Goal: Task Accomplishment & Management: Manage account settings

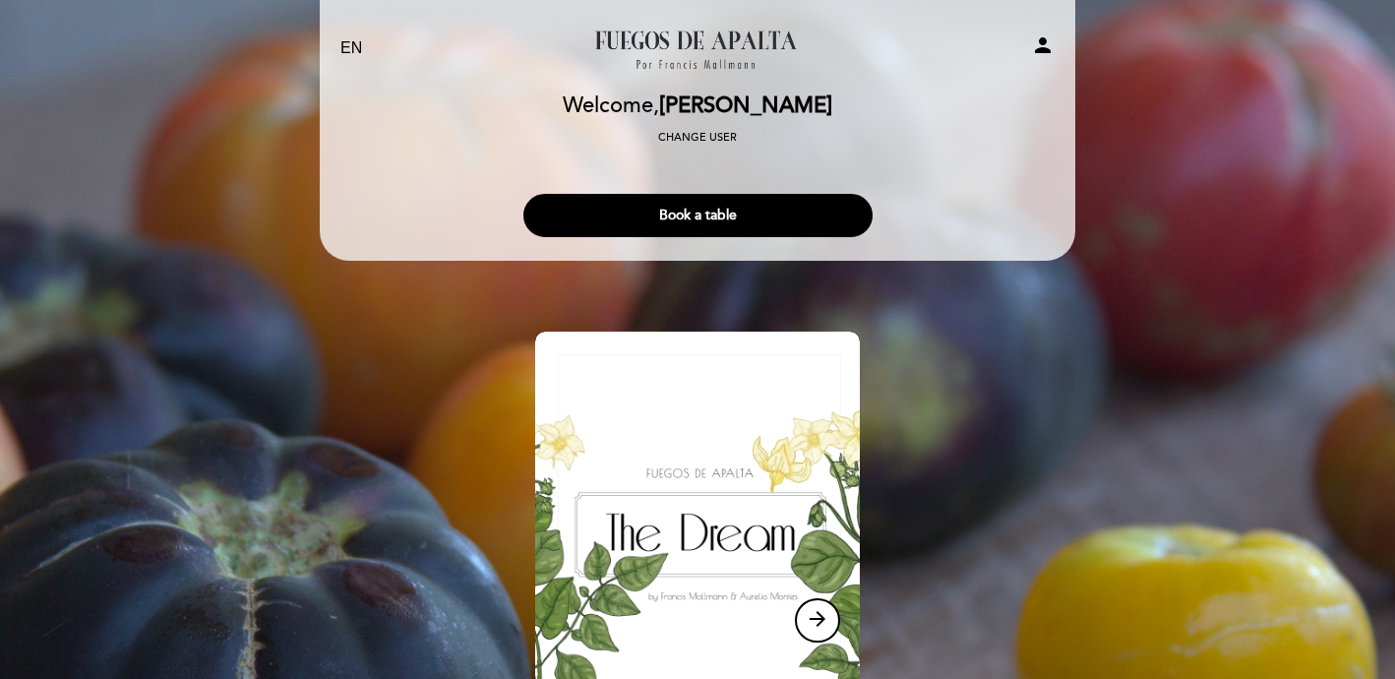
click at [1043, 35] on icon "person" at bounding box center [1043, 45] width 24 height 24
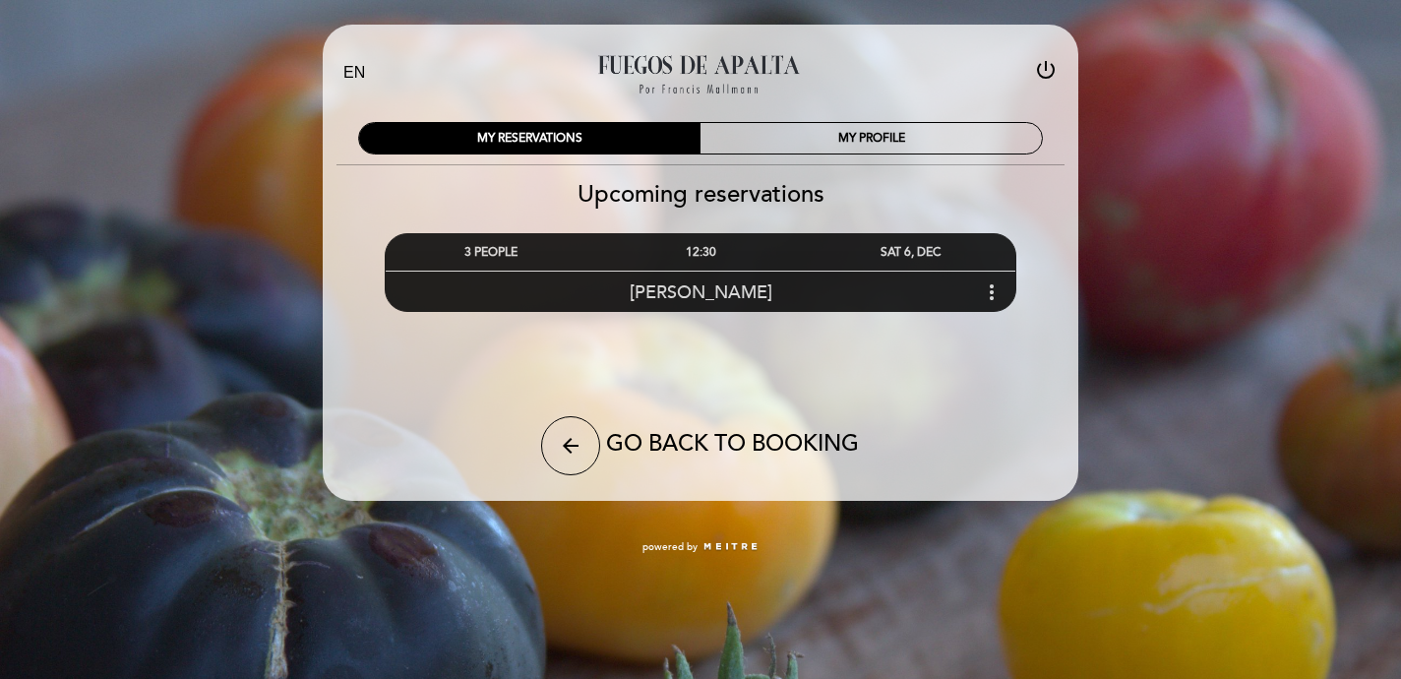
click at [988, 292] on icon "more_vert" at bounding box center [992, 292] width 24 height 24
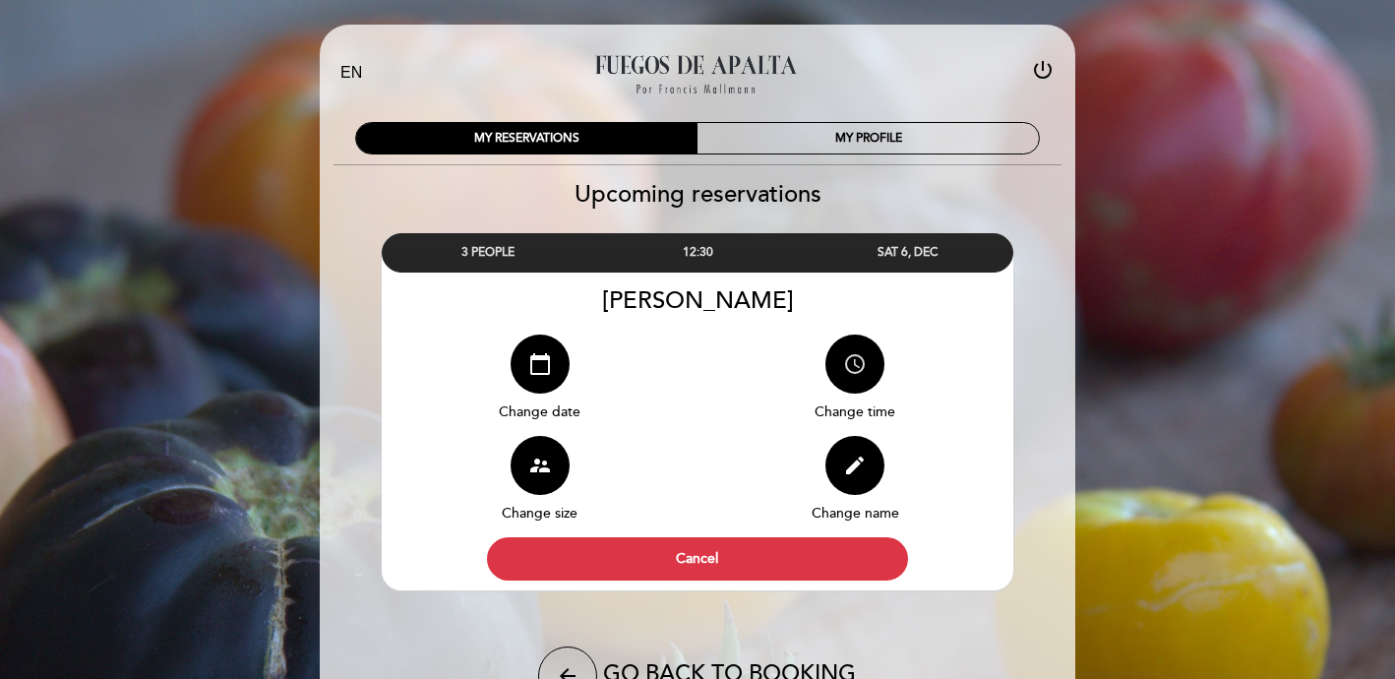
click at [848, 371] on icon "access_time" at bounding box center [855, 364] width 24 height 24
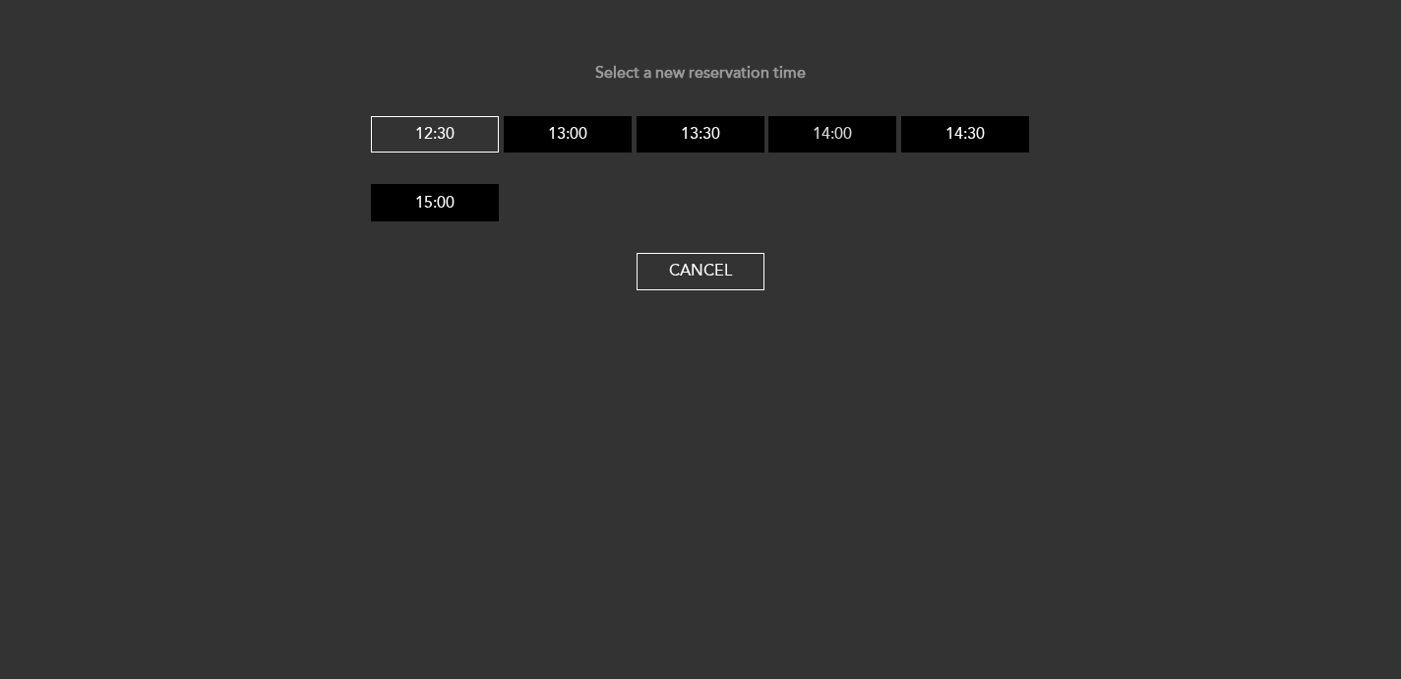
click at [823, 136] on button "14:00" at bounding box center [832, 134] width 128 height 37
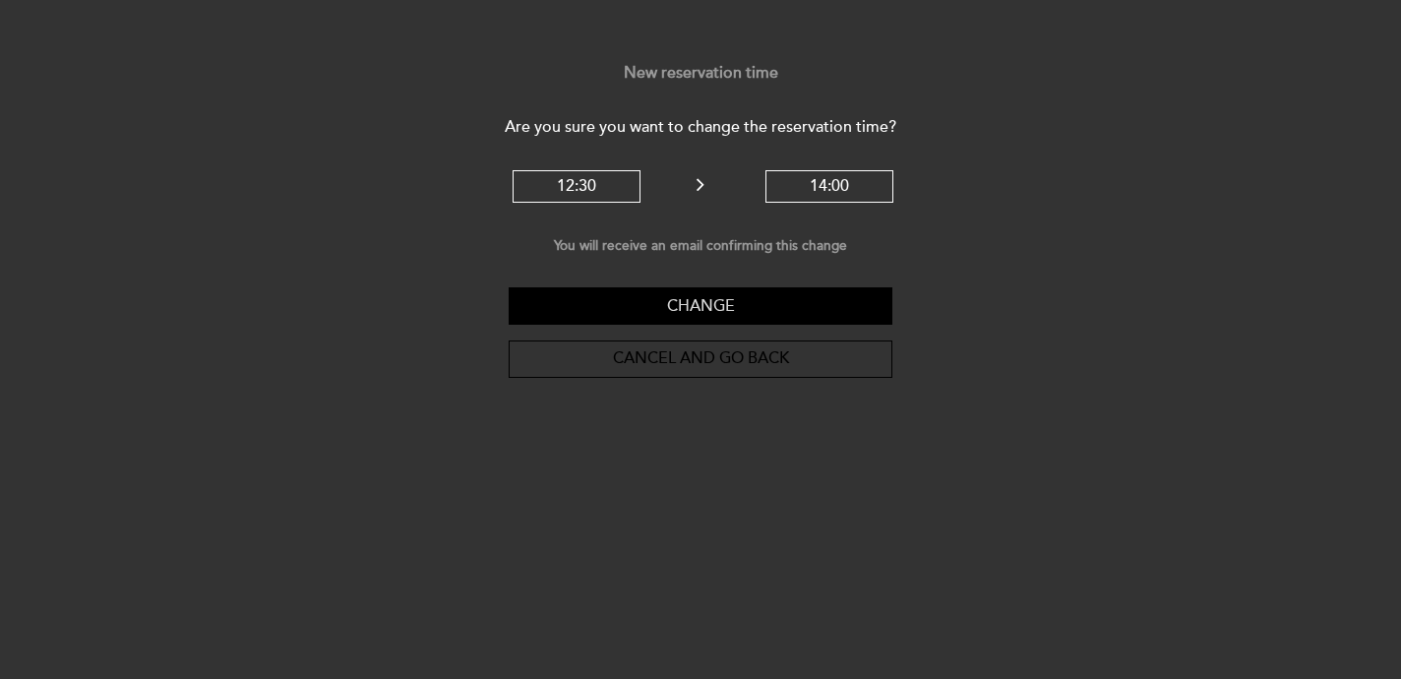
click at [761, 306] on button "Change" at bounding box center [701, 305] width 384 height 37
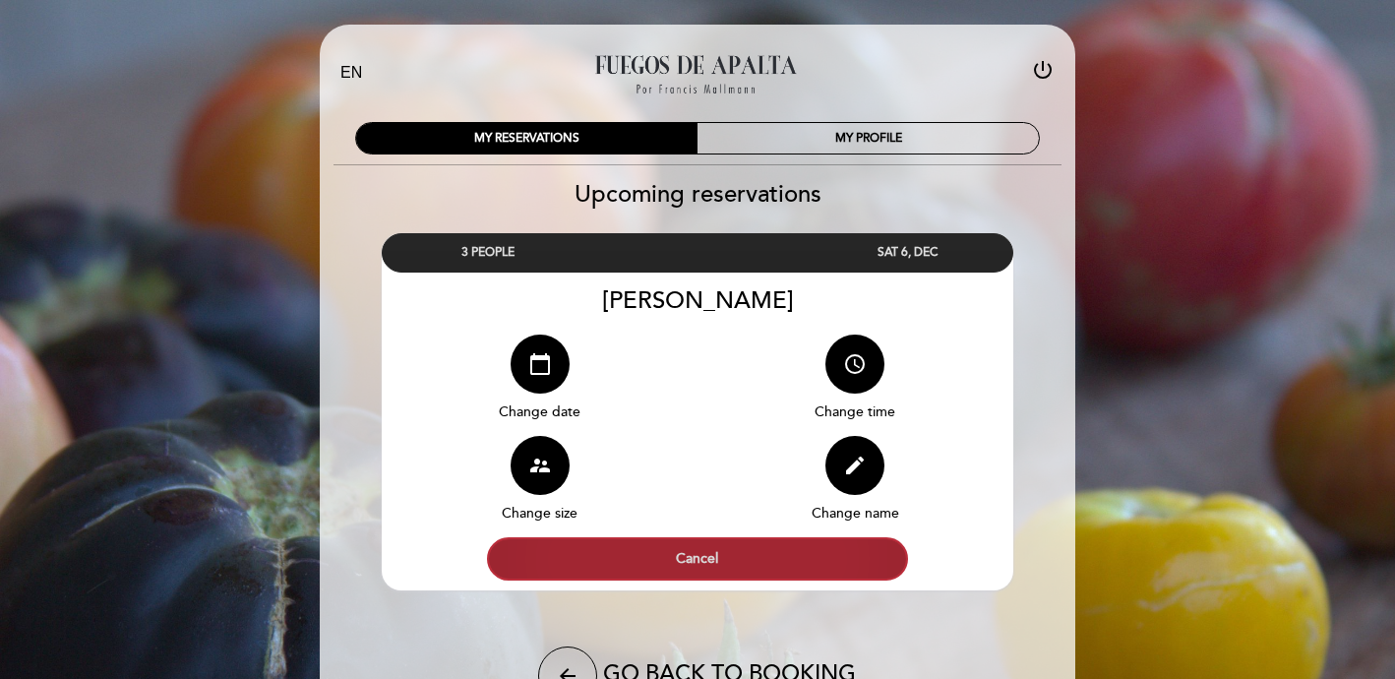
scroll to position [125, 0]
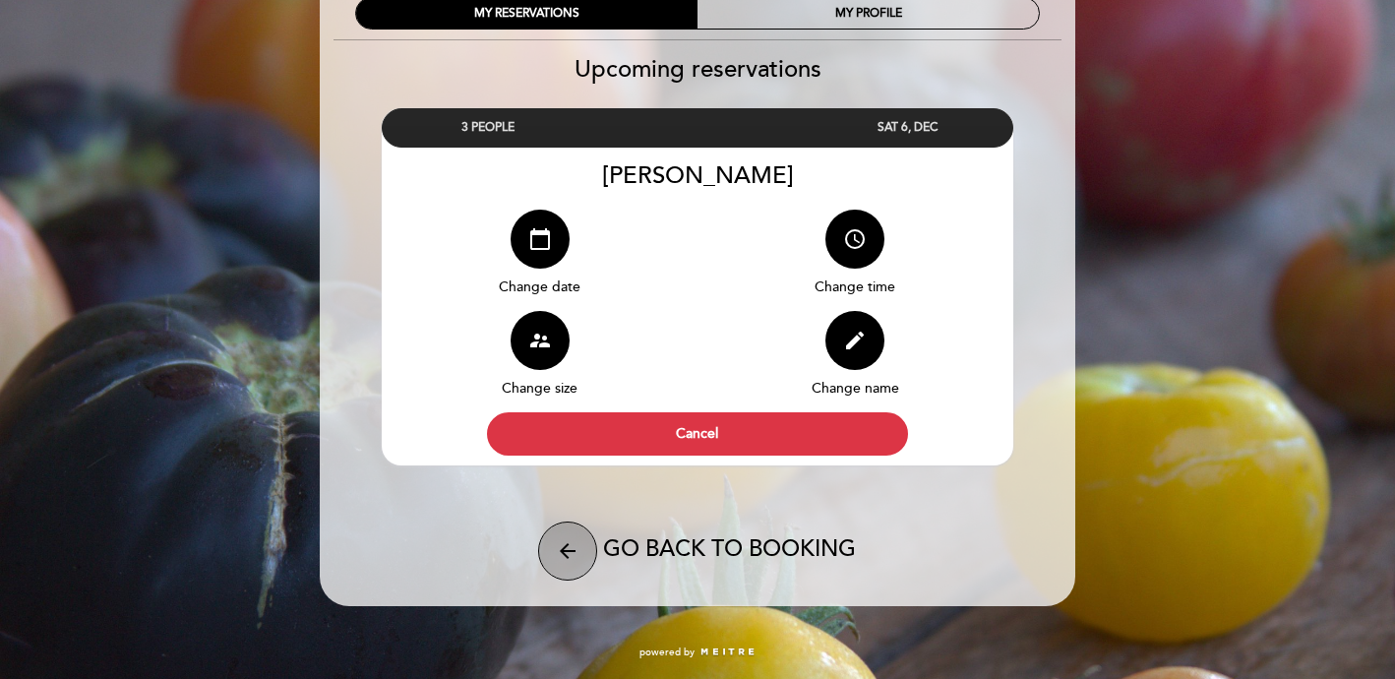
click at [581, 539] on button "arrow_back" at bounding box center [567, 550] width 59 height 59
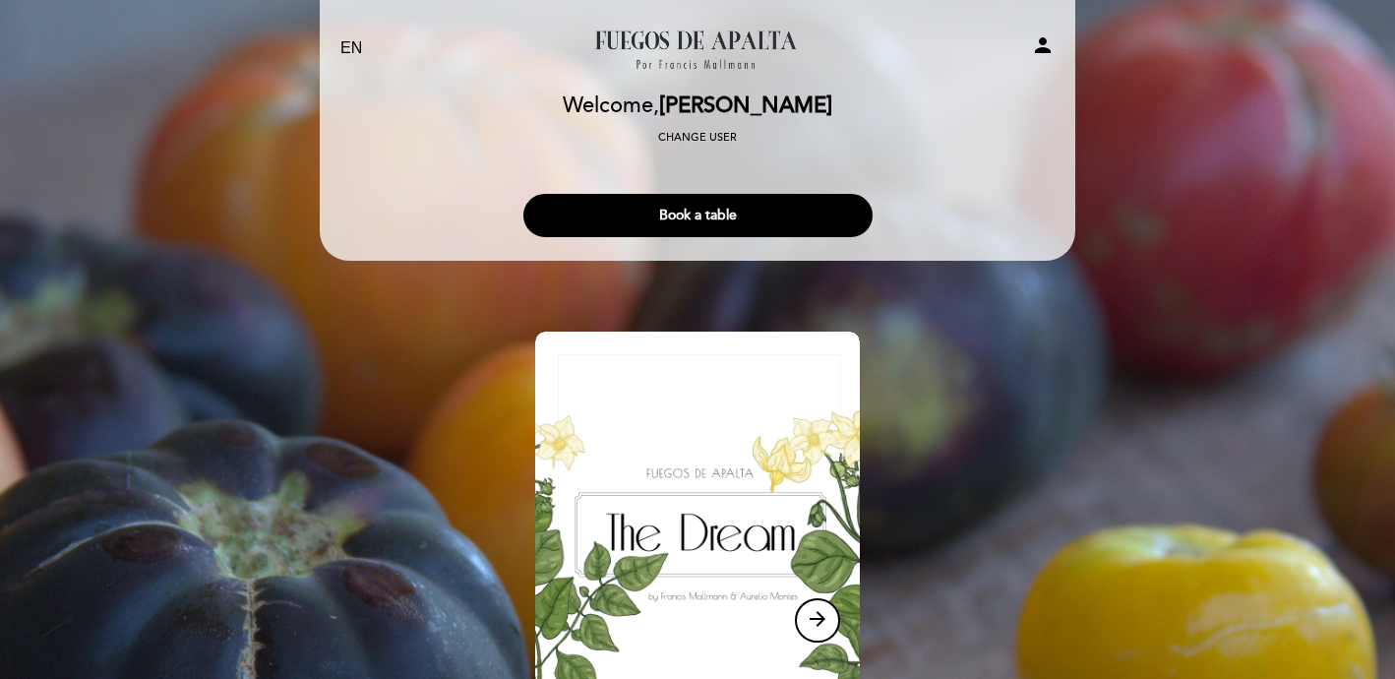
click at [1042, 53] on icon "person" at bounding box center [1043, 45] width 24 height 24
